Goal: Browse casually

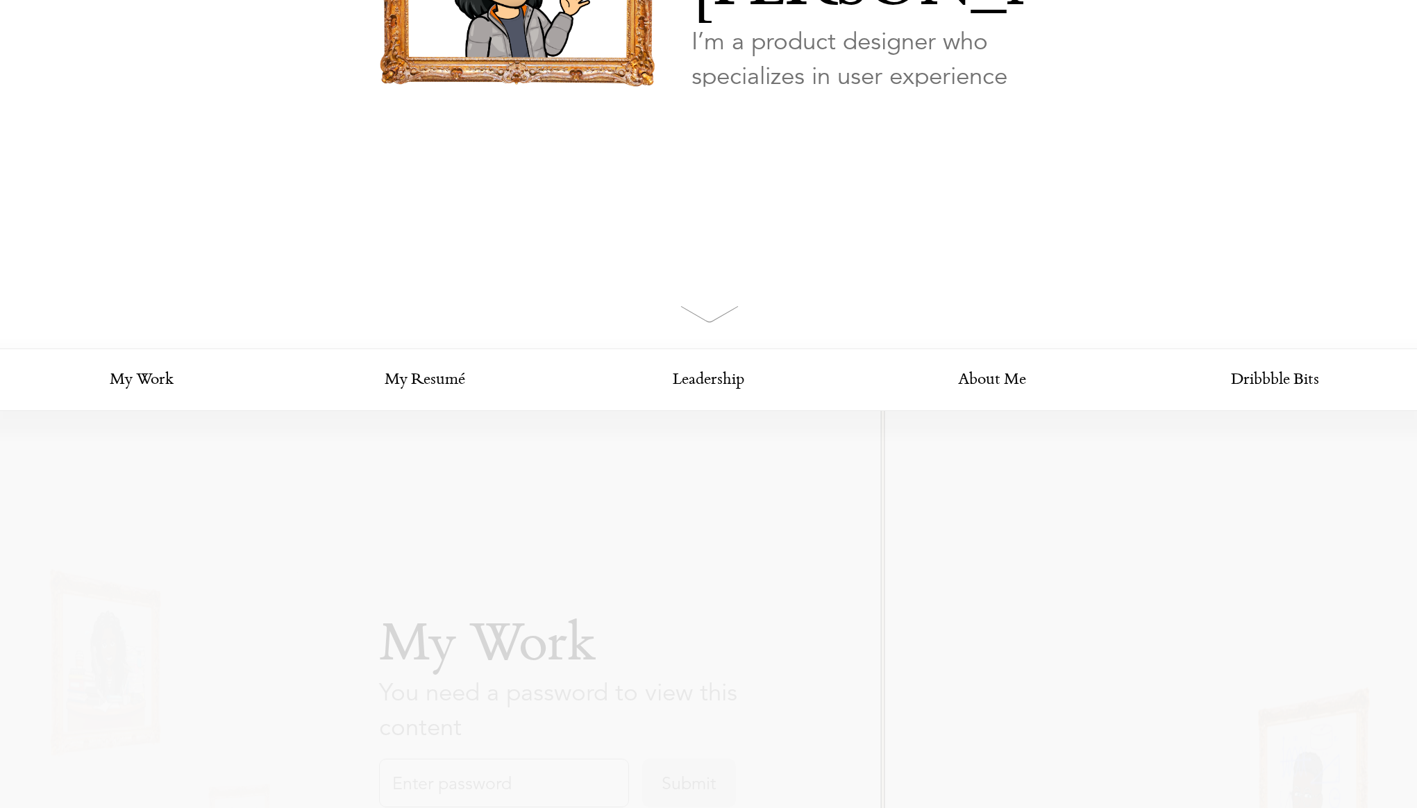
scroll to position [399, 0]
click at [144, 389] on link "My Work" at bounding box center [141, 378] width 283 height 62
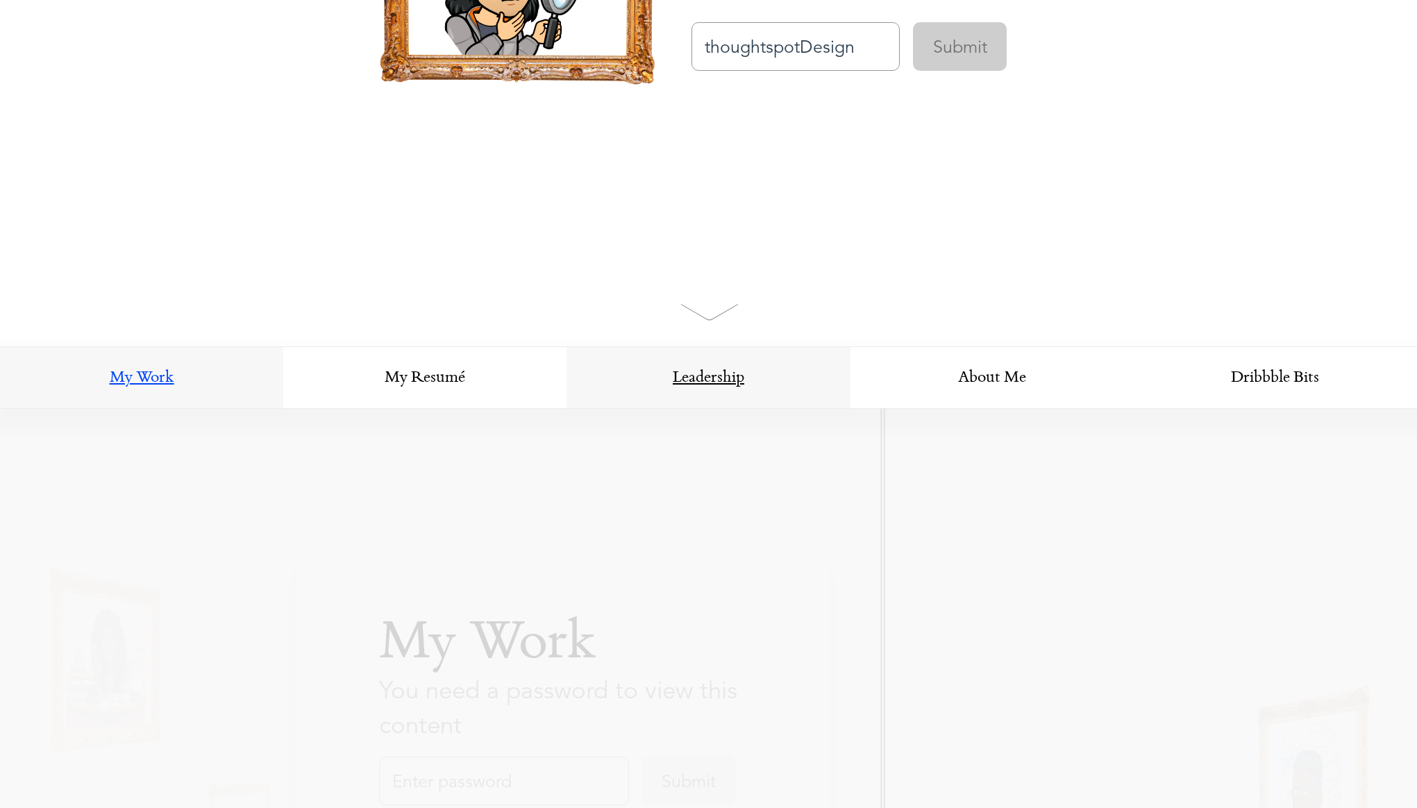
click at [741, 377] on link "Leadership" at bounding box center [707, 378] width 283 height 62
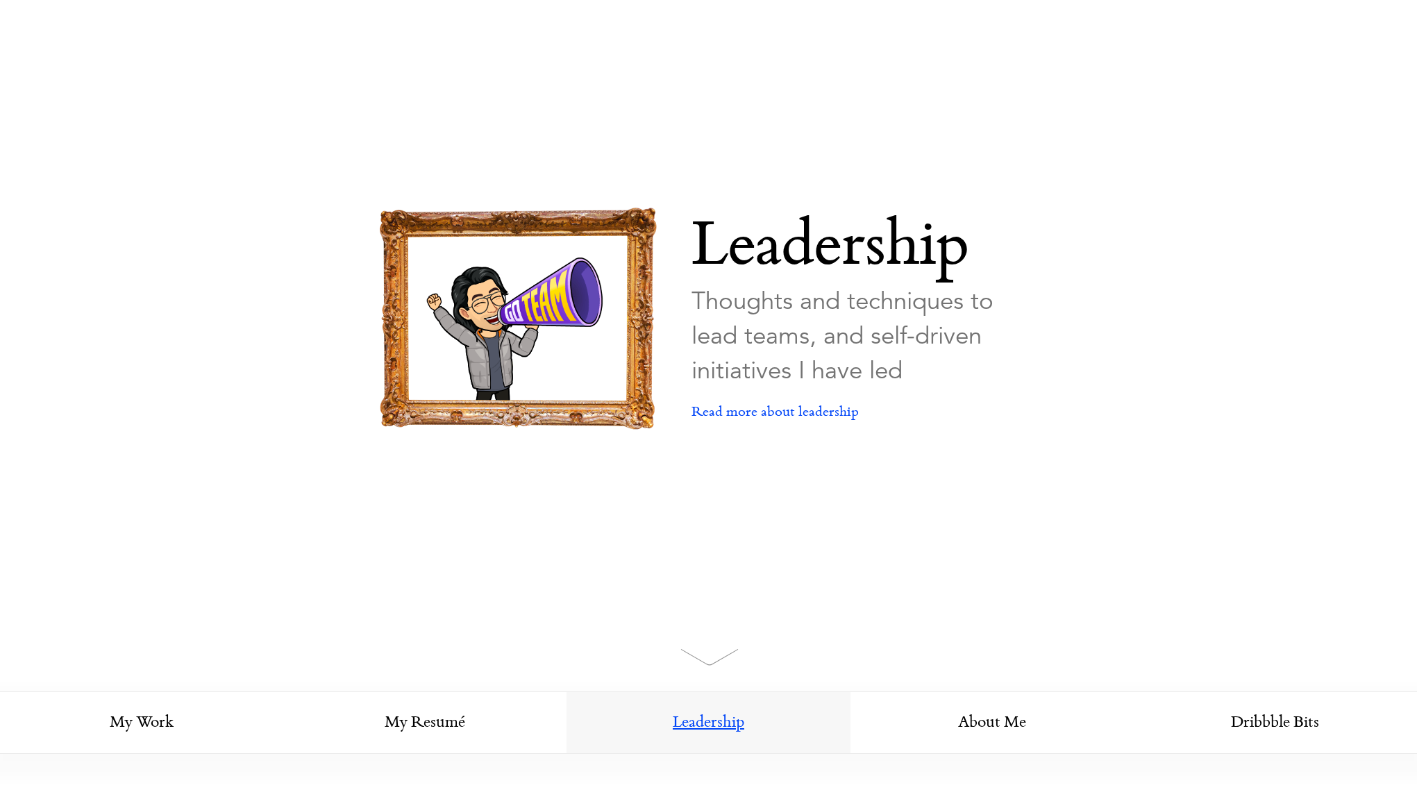
scroll to position [53, 0]
click at [721, 718] on link "Leadership" at bounding box center [707, 724] width 283 height 62
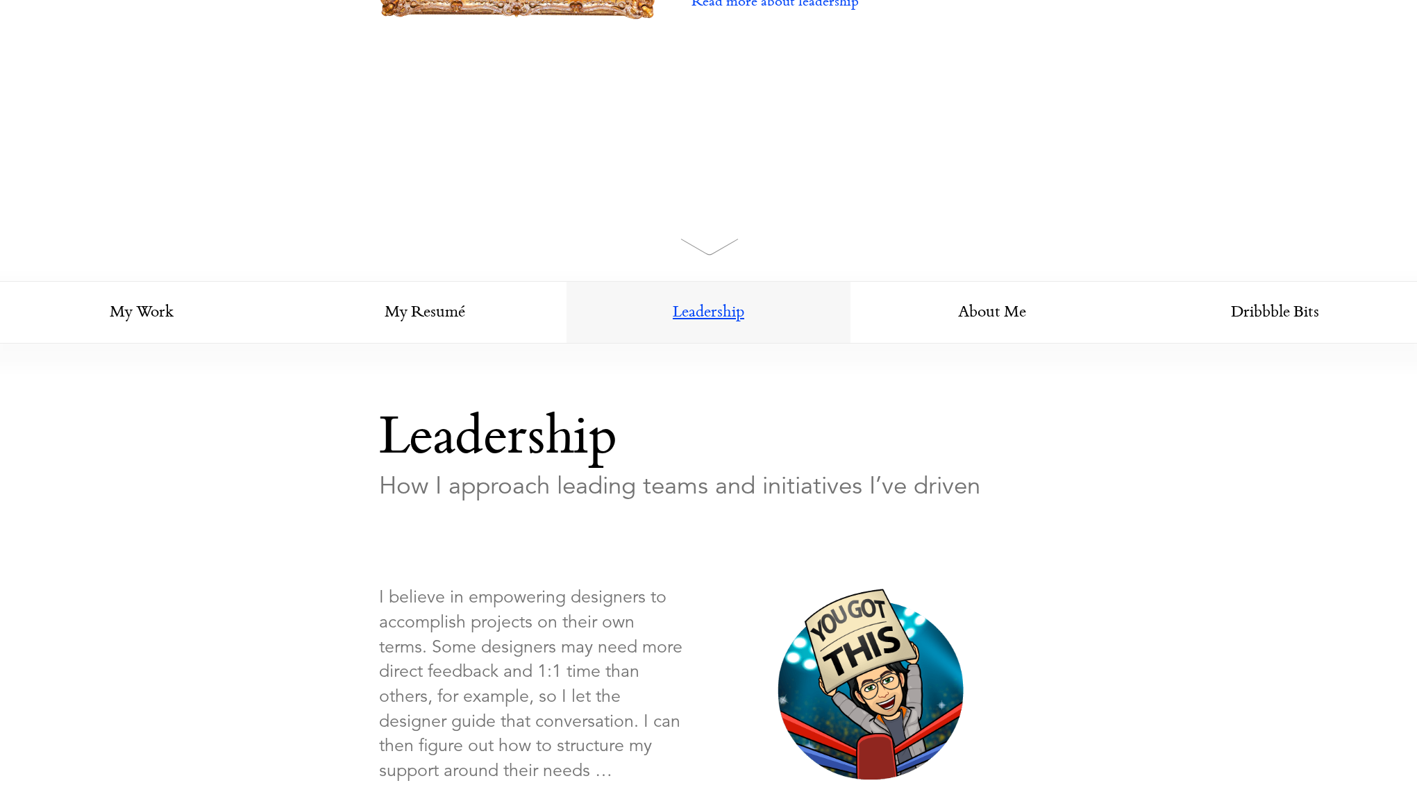
scroll to position [502, 0]
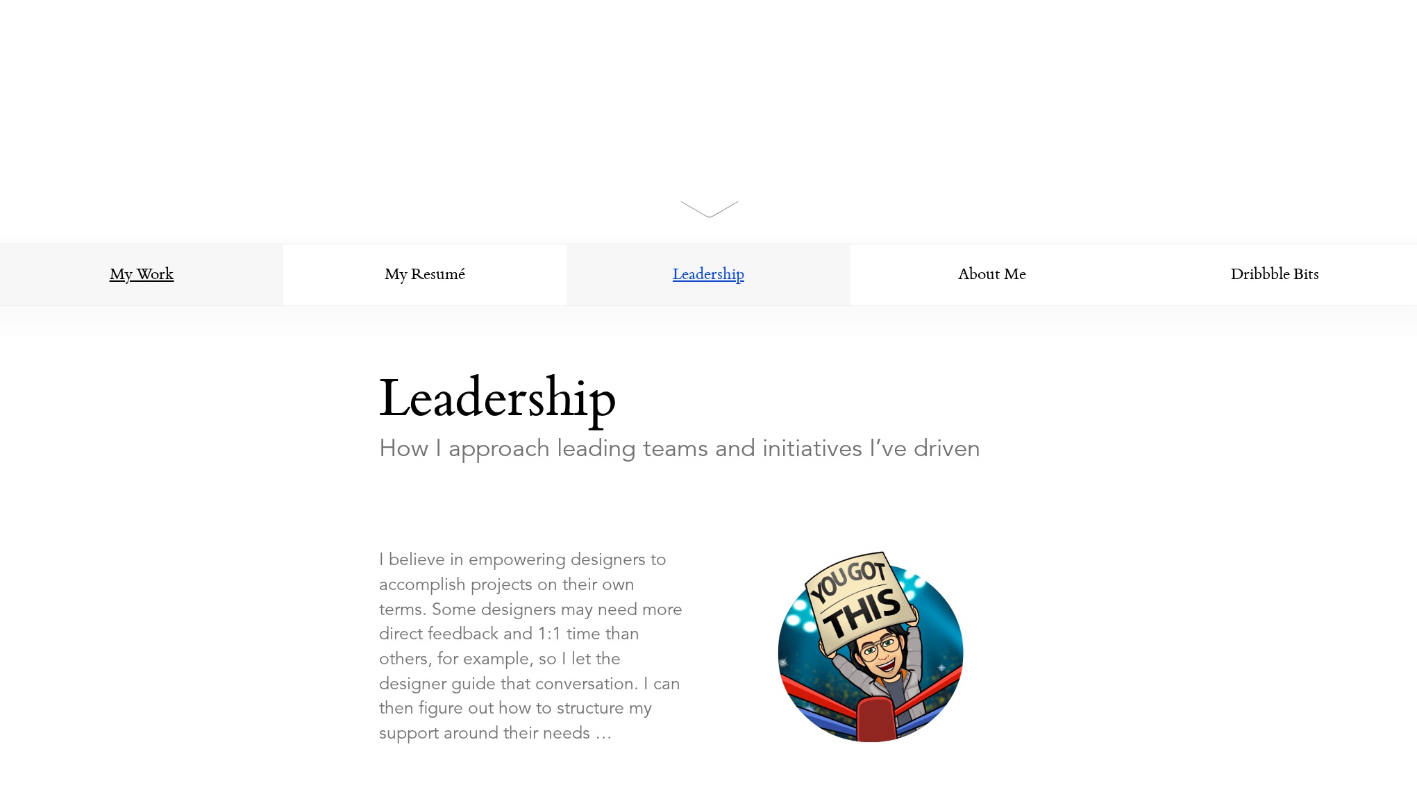
click at [152, 288] on link "My Work" at bounding box center [141, 275] width 283 height 62
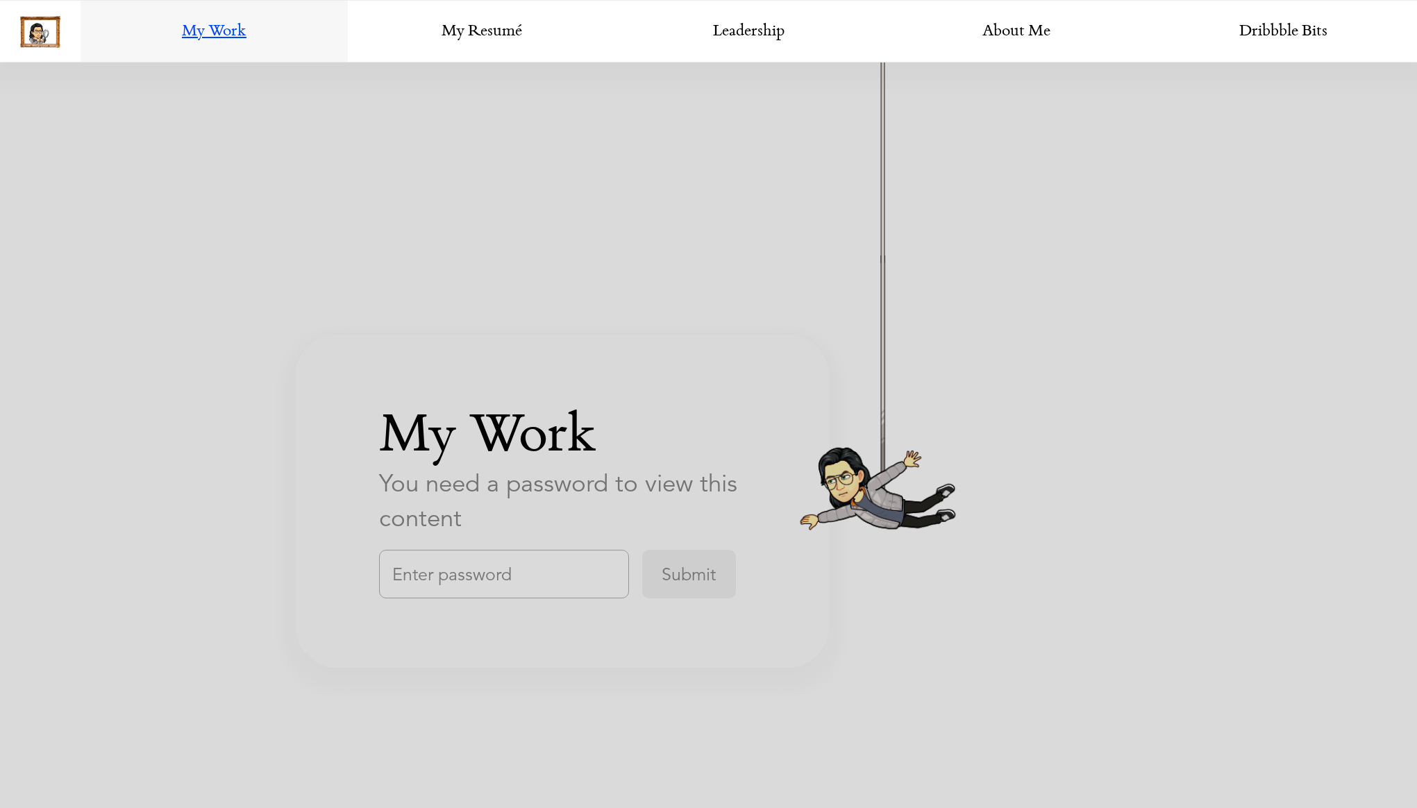
scroll to position [2415, 0]
click at [461, 562] on input "text" at bounding box center [504, 574] width 250 height 49
type input "thoughtspotDesign"
click at [671, 586] on input "Submit" at bounding box center [689, 574] width 94 height 49
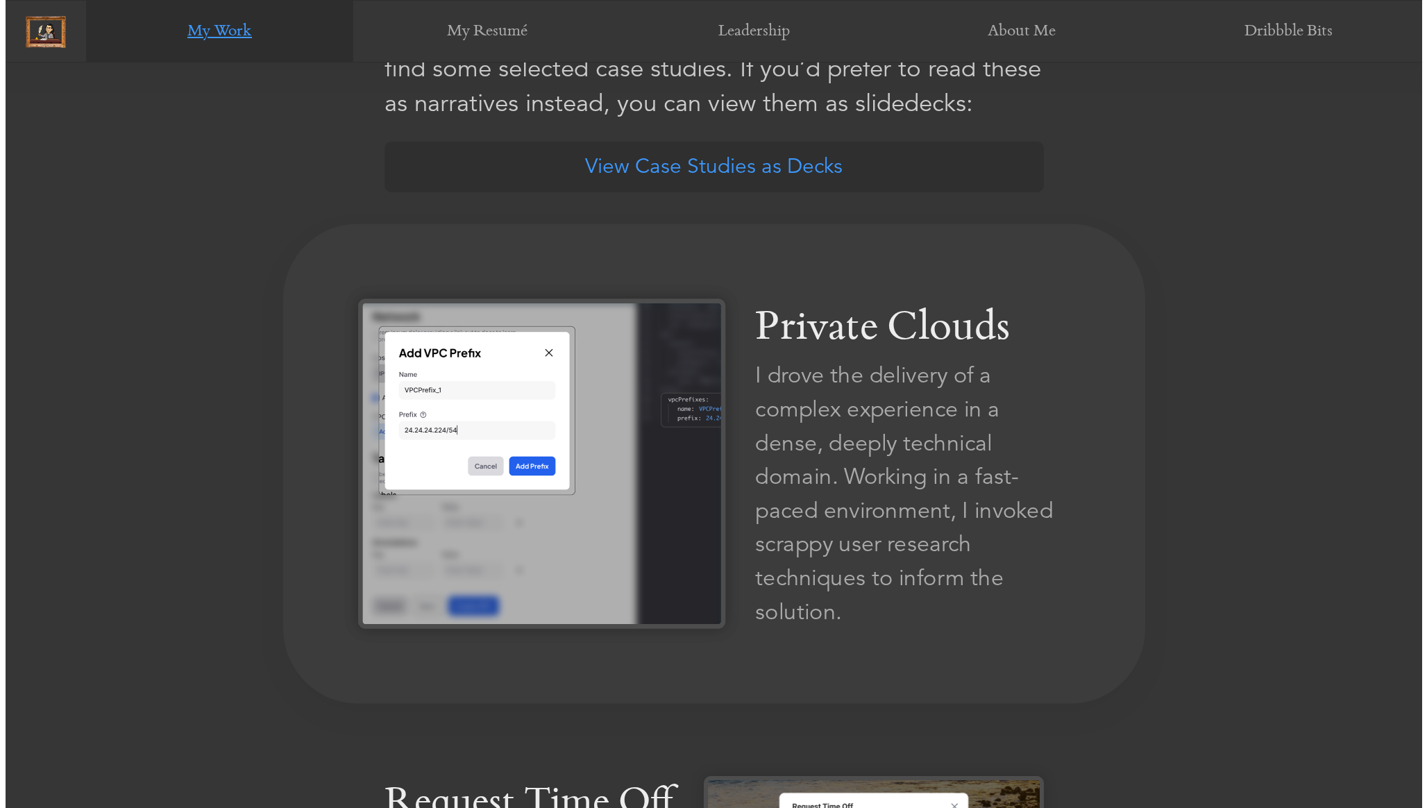
scroll to position [931, 0]
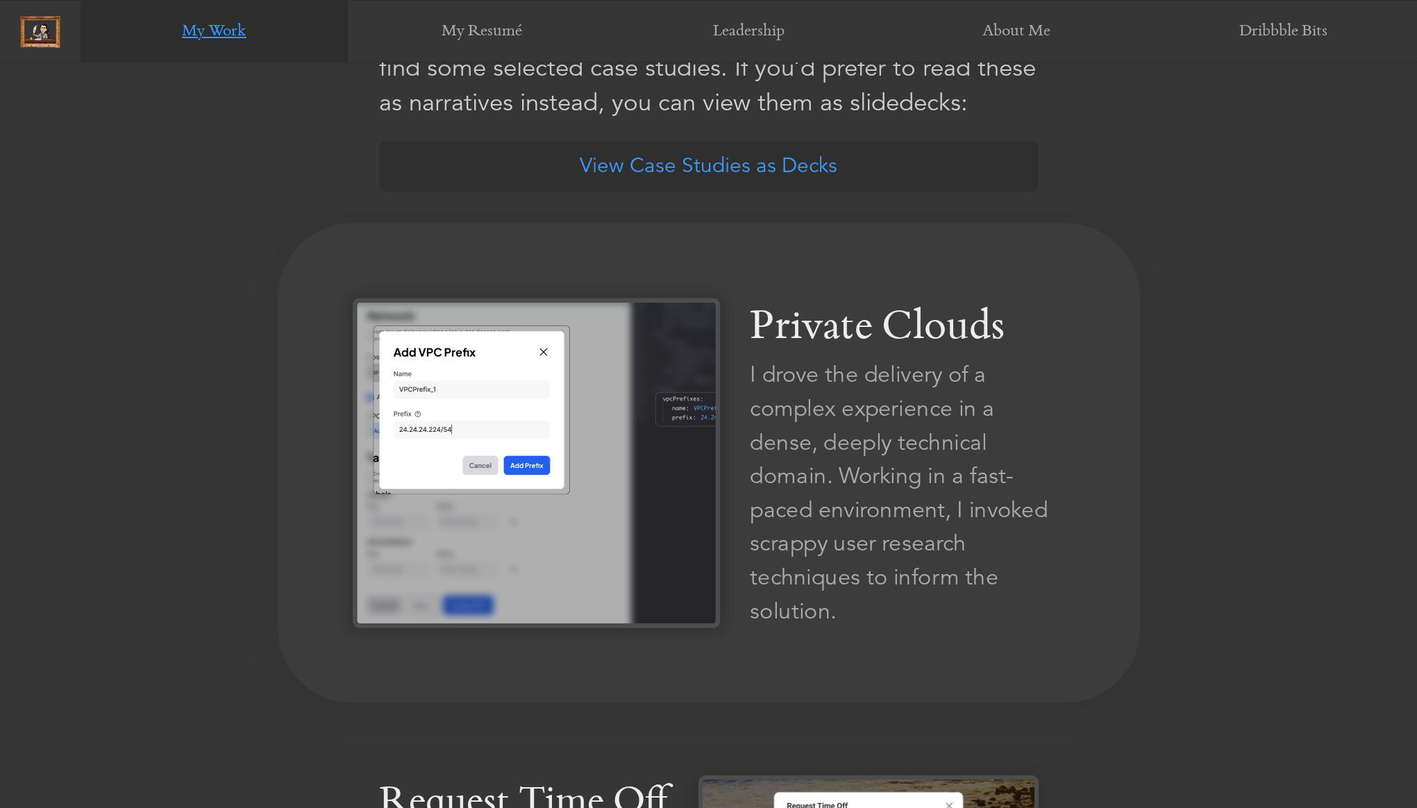
click at [816, 339] on div "Private Clouds" at bounding box center [907, 328] width 315 height 60
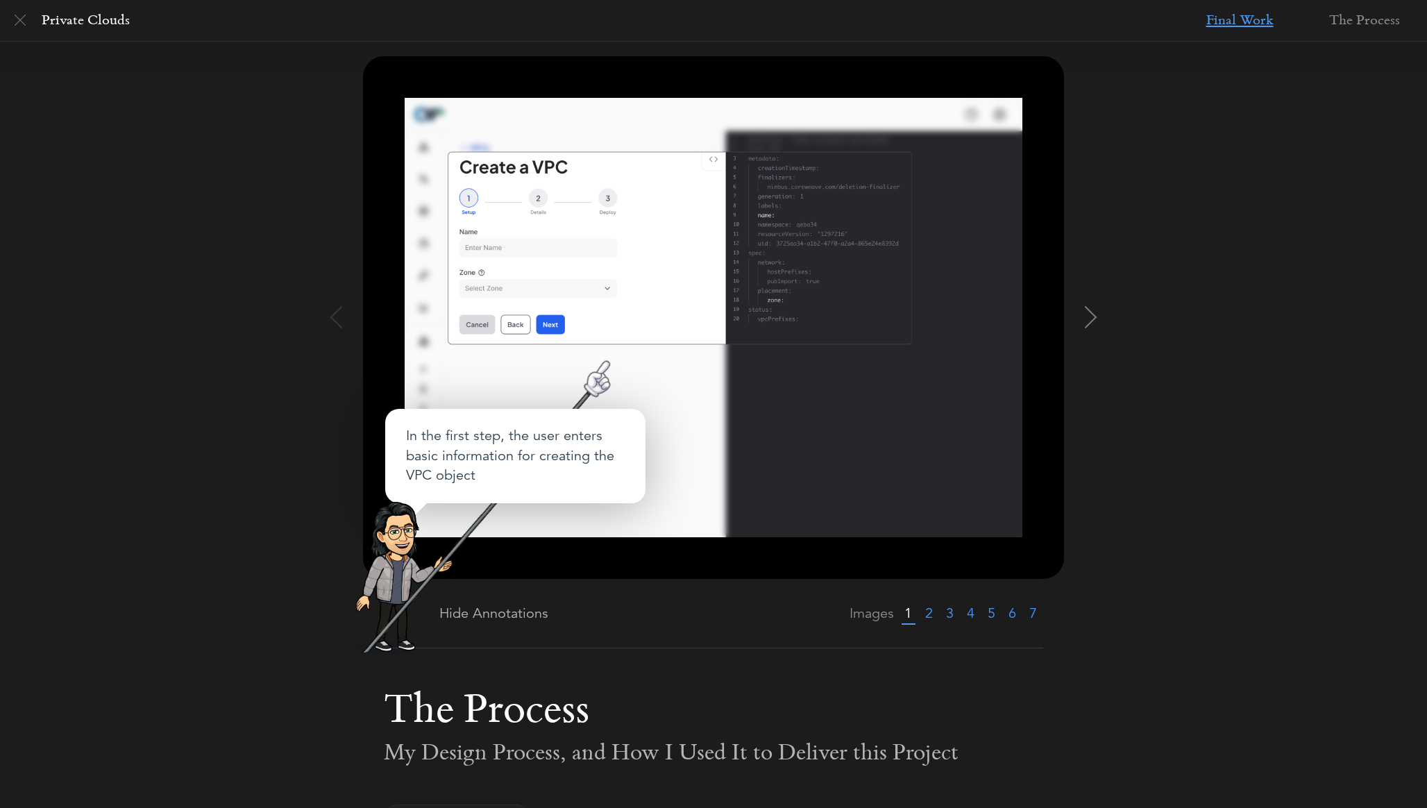
scroll to position [161, 0]
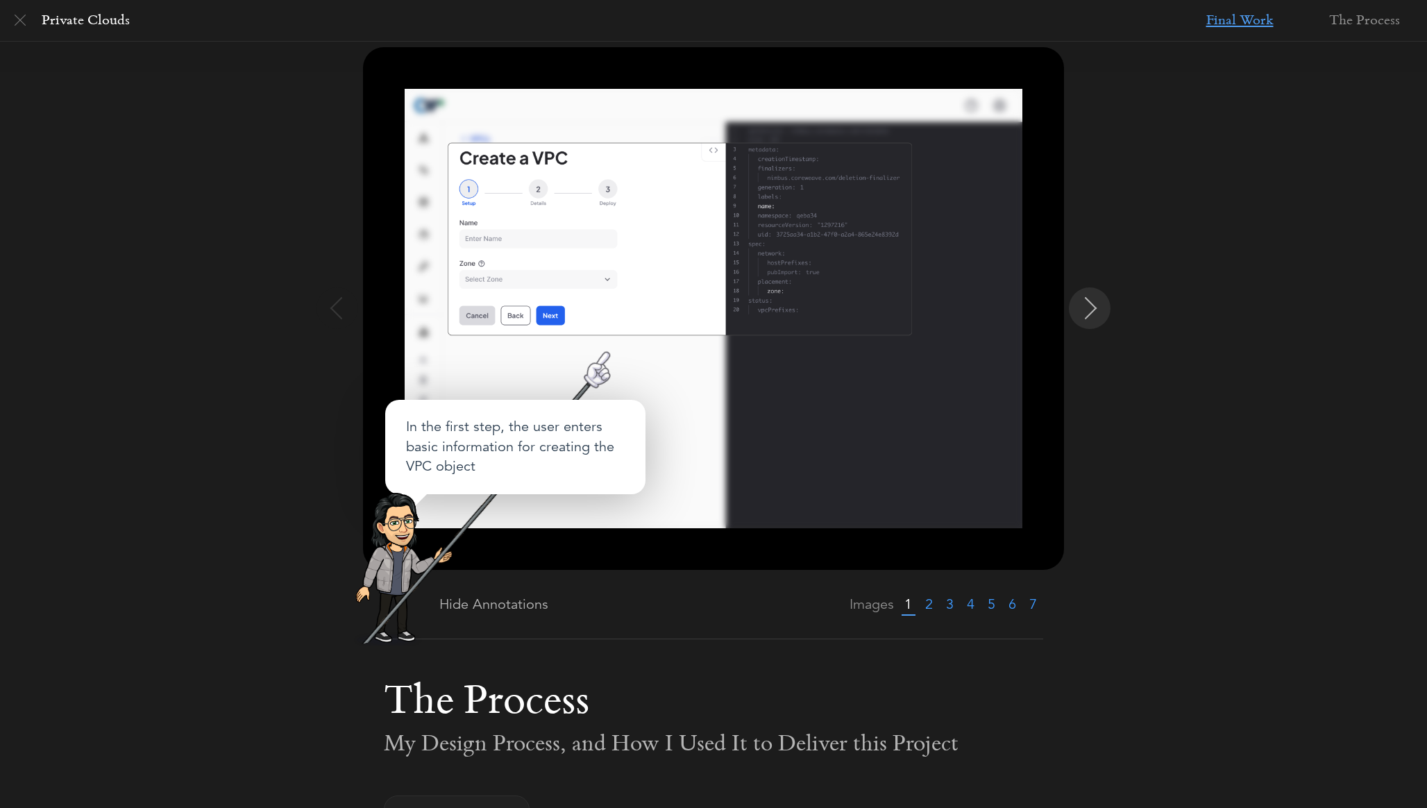
click at [1098, 304] on button at bounding box center [1090, 308] width 42 height 42
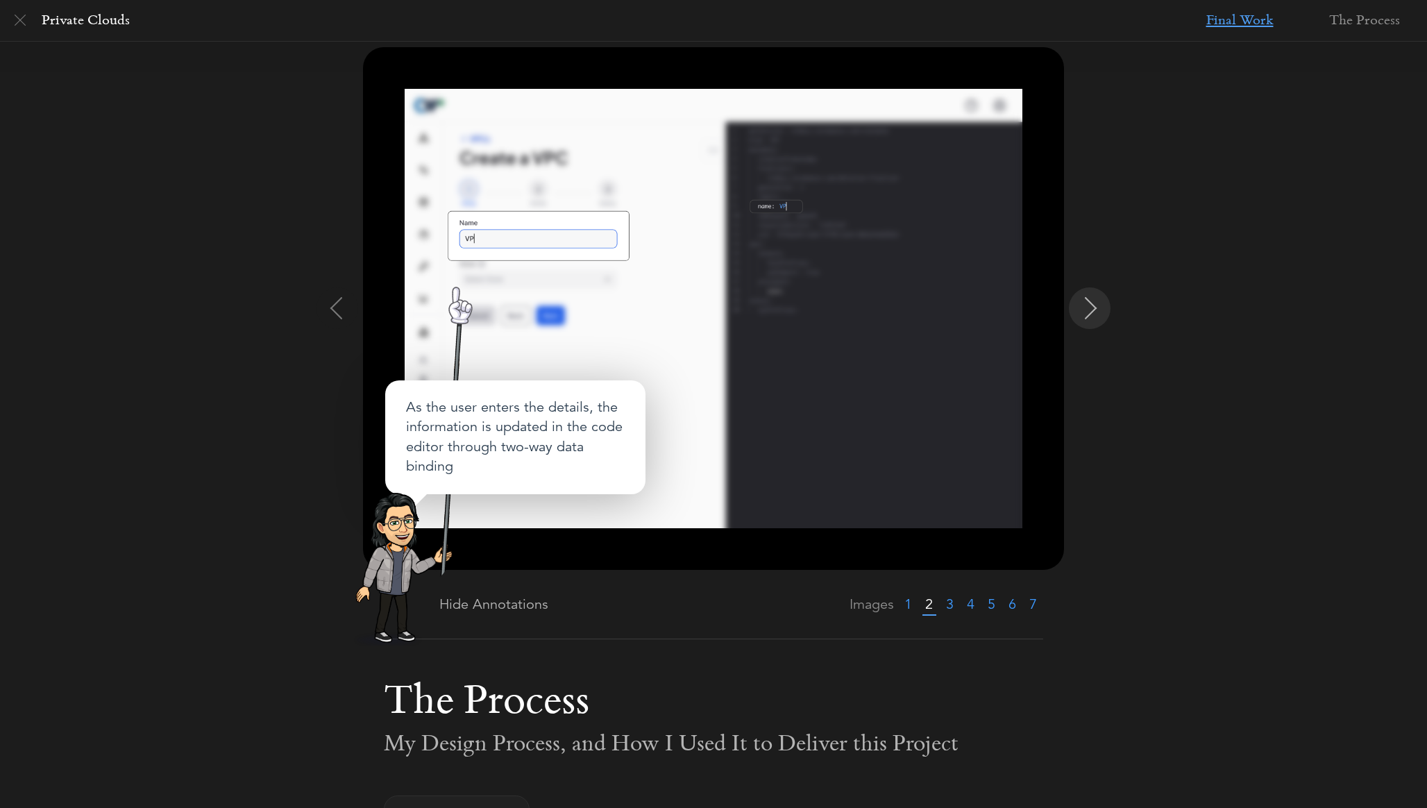
click at [1095, 305] on img at bounding box center [1091, 308] width 22 height 22
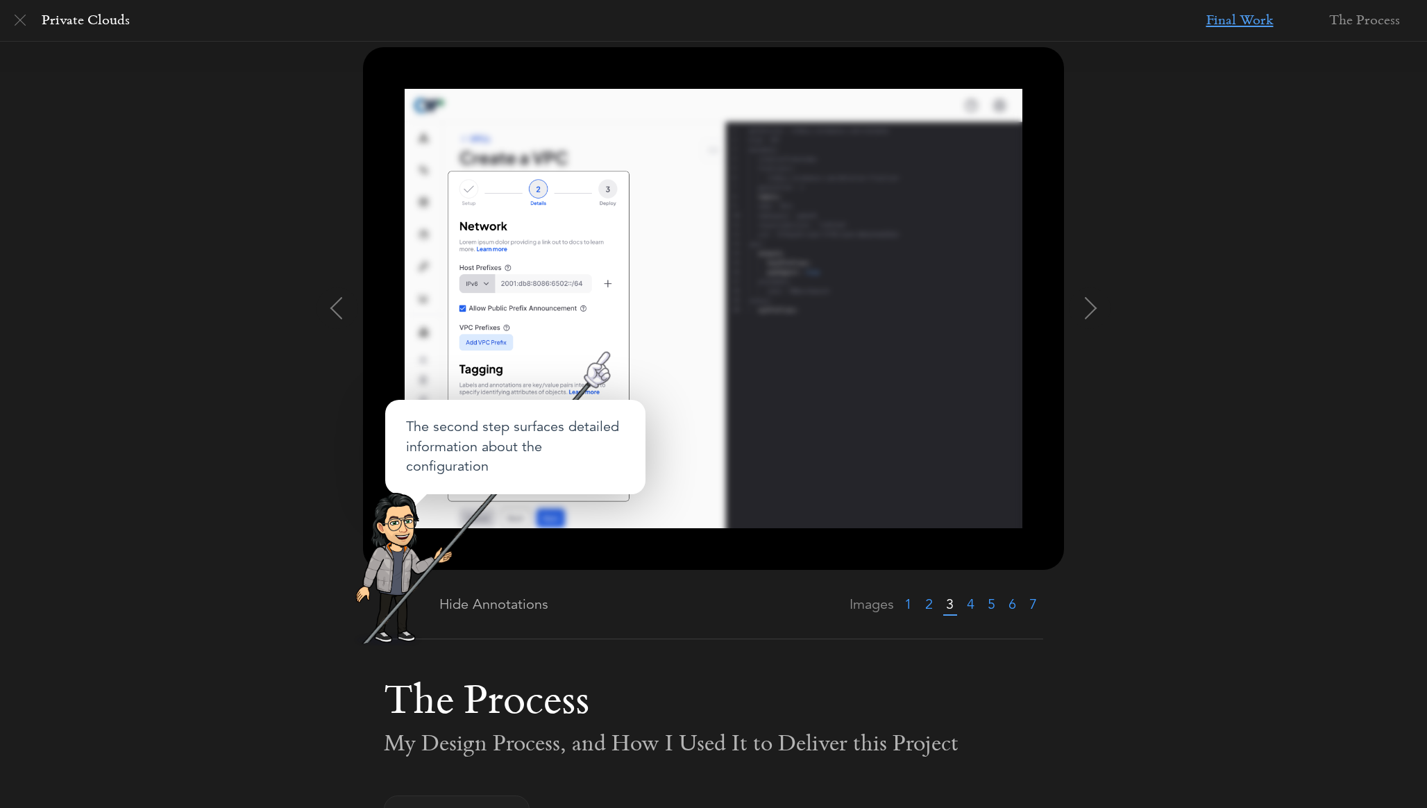
scroll to position [199, 0]
